Goal: Use online tool/utility: Utilize a website feature to perform a specific function

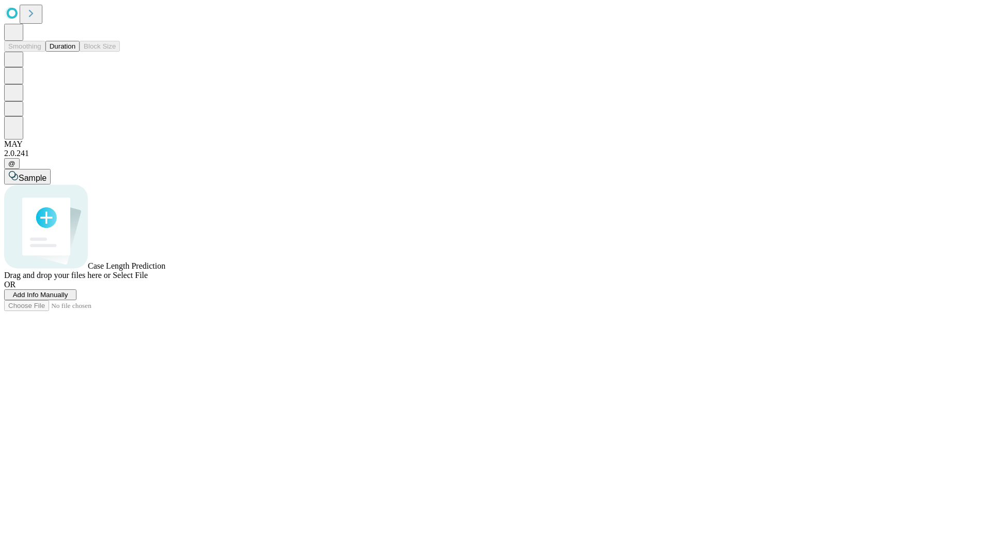
click at [68, 299] on span "Add Info Manually" at bounding box center [40, 295] width 55 height 8
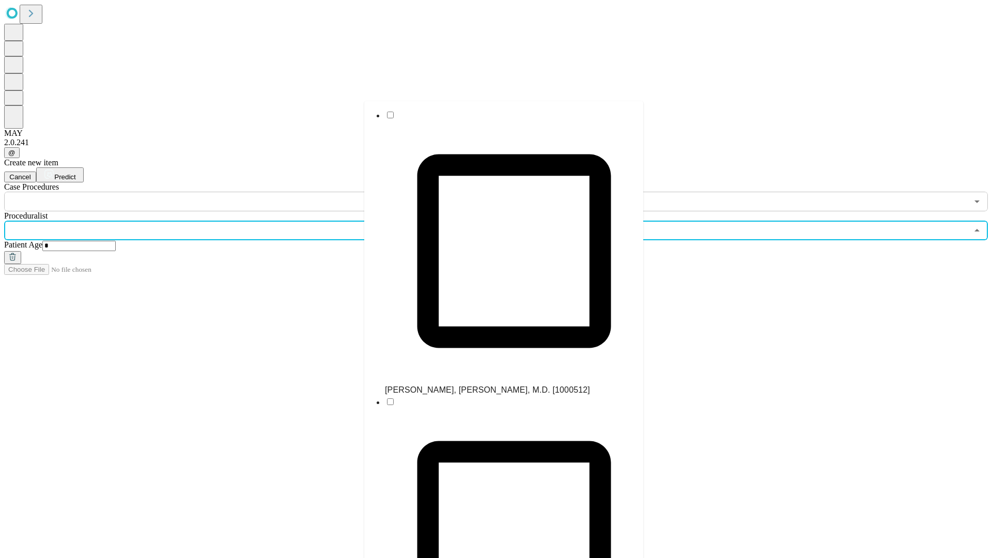
click at [504, 118] on li "[PERSON_NAME], [PERSON_NAME], M.D. [1000512]" at bounding box center [514, 253] width 258 height 287
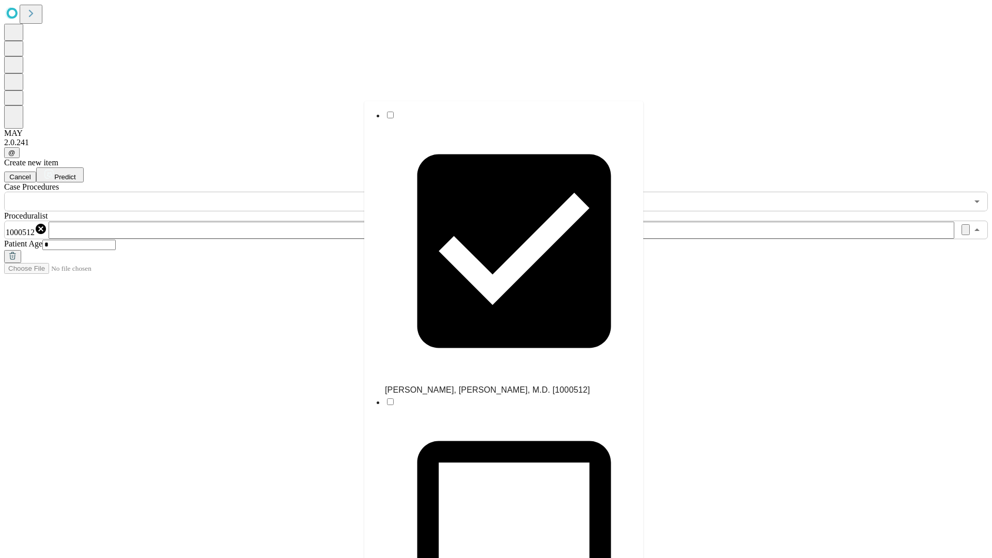
click at [217, 192] on input "text" at bounding box center [486, 202] width 964 height 20
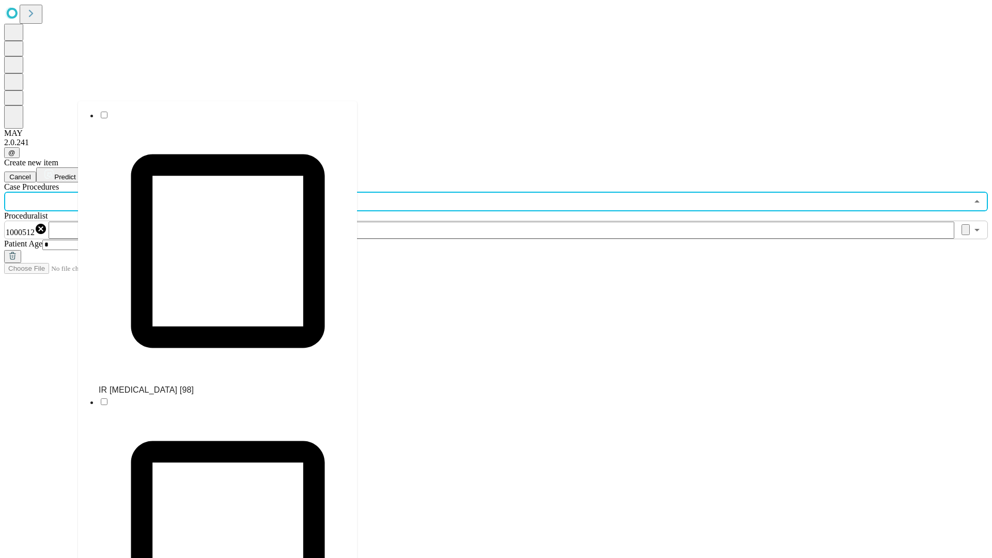
click at [218, 118] on li "IR [MEDICAL_DATA] [98]" at bounding box center [228, 253] width 258 height 287
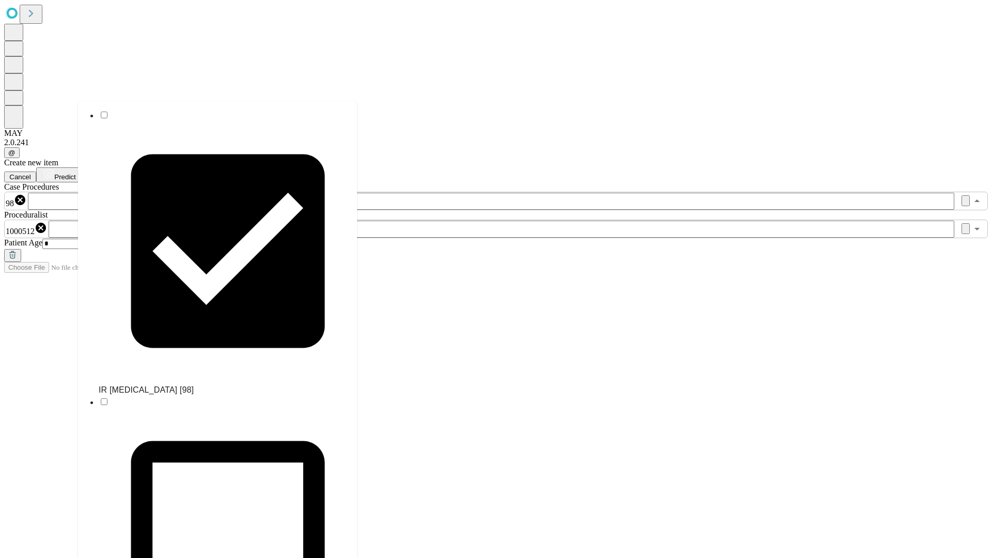
click at [75, 173] on span "Predict" at bounding box center [64, 177] width 21 height 8
